Goal: Information Seeking & Learning: Learn about a topic

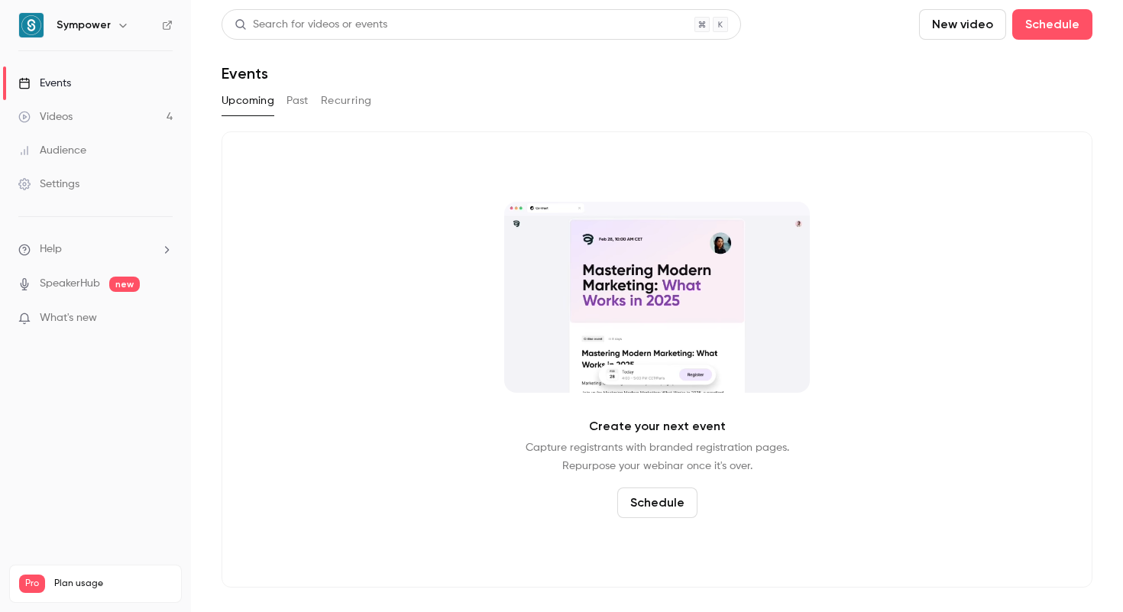
click at [299, 99] on button "Past" at bounding box center [297, 101] width 22 height 24
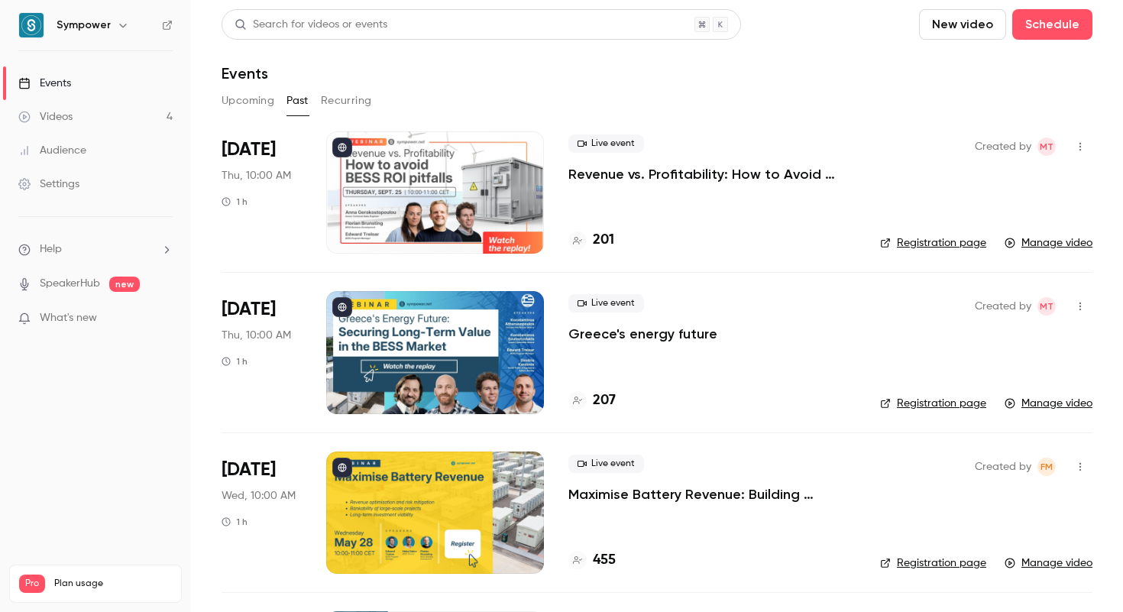
click at [274, 163] on div "[DATE] Thu, 10:00 AM 1 h" at bounding box center [262, 192] width 80 height 122
click at [634, 179] on p "Revenue vs. Profitability: How to Avoid [PERSON_NAME] ROI Pitfalls" at bounding box center [711, 174] width 287 height 18
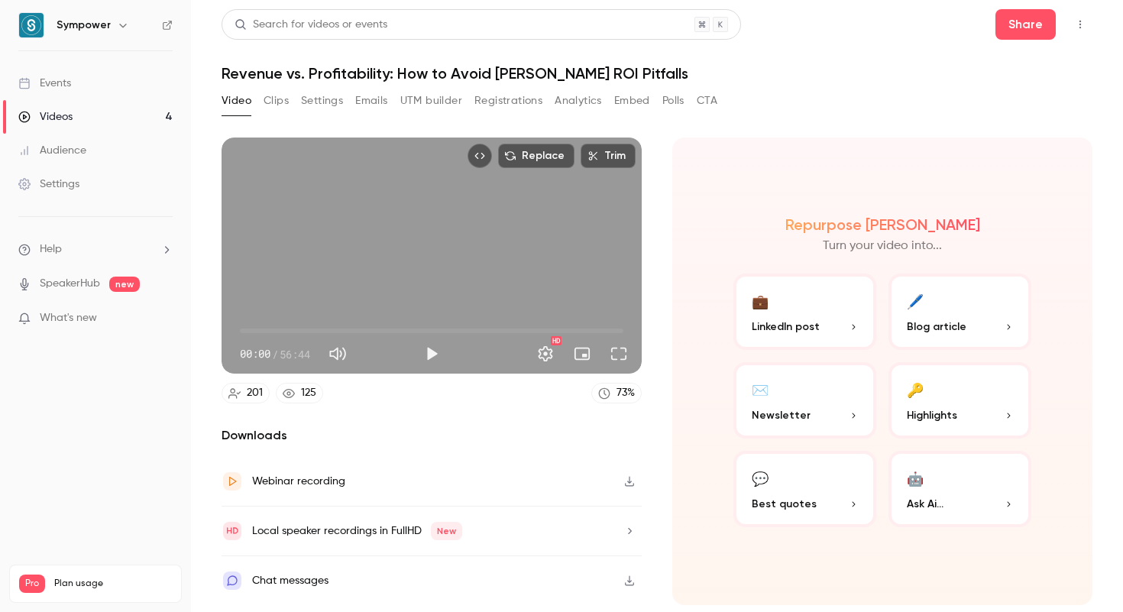
click at [354, 66] on h1 "Revenue vs. Profitability: How to Avoid [PERSON_NAME] ROI Pitfalls" at bounding box center [657, 73] width 871 height 18
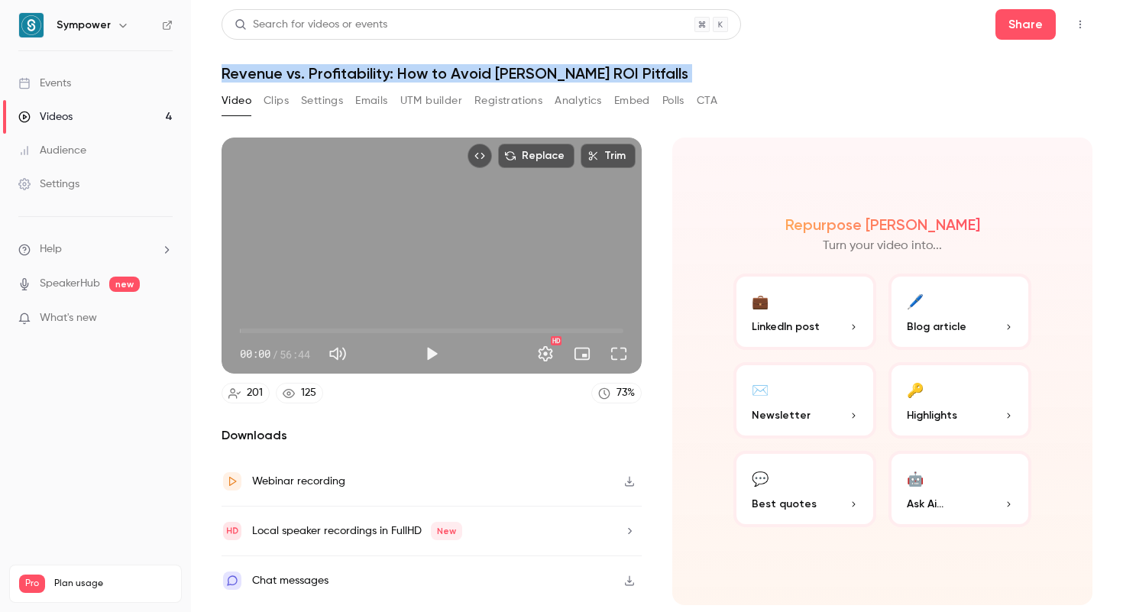
click at [354, 66] on h1 "Revenue vs. Profitability: How to Avoid [PERSON_NAME] ROI Pitfalls" at bounding box center [657, 73] width 871 height 18
copy div "Revenue vs. Profitability: How to Avoid [PERSON_NAME] ROI Pitfalls Video Clips …"
